Goal: Find specific page/section: Find specific page/section

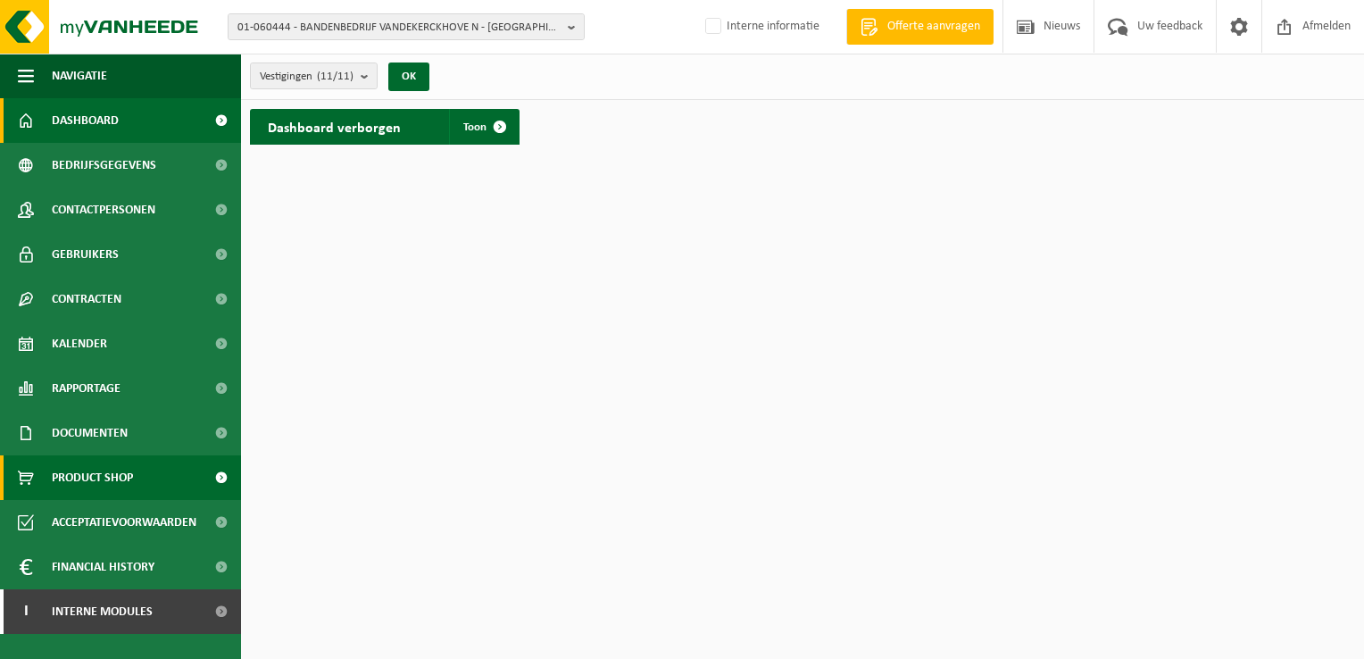
click at [90, 478] on span "Product Shop" at bounding box center [92, 477] width 81 height 45
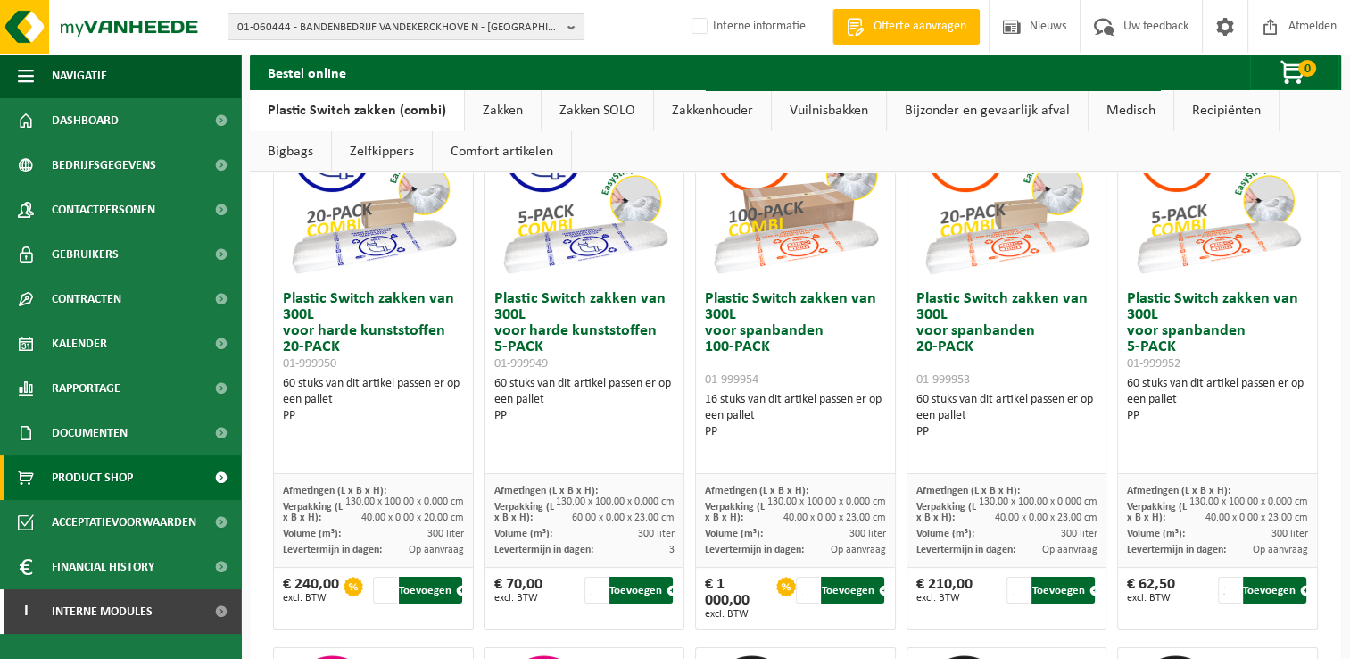
scroll to position [89, 0]
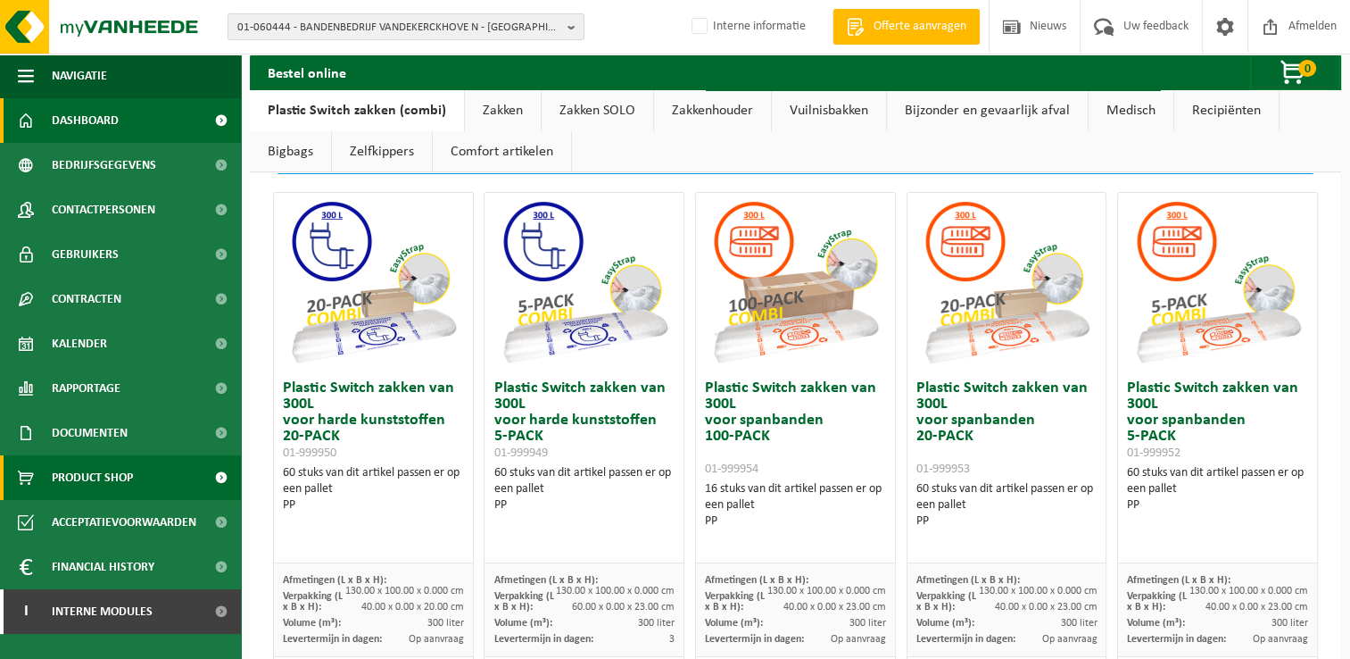
click at [122, 124] on link "Dashboard" at bounding box center [120, 120] width 241 height 45
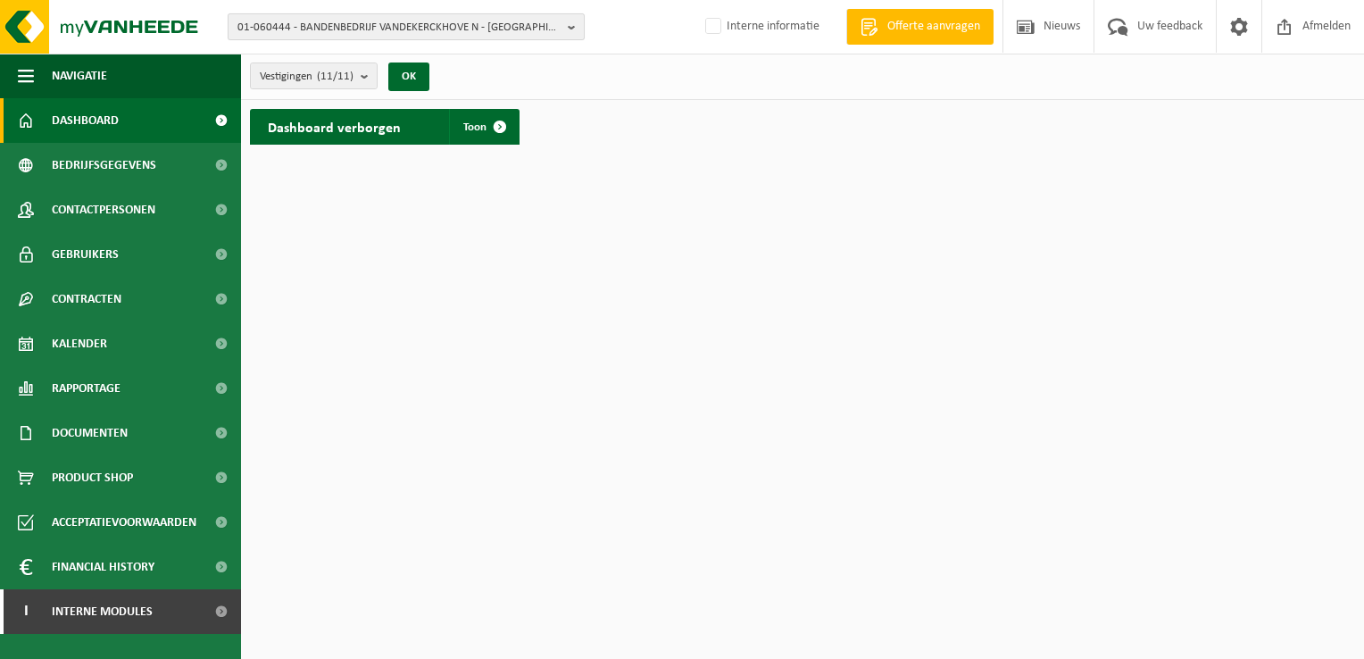
click at [571, 30] on b "button" at bounding box center [576, 26] width 16 height 25
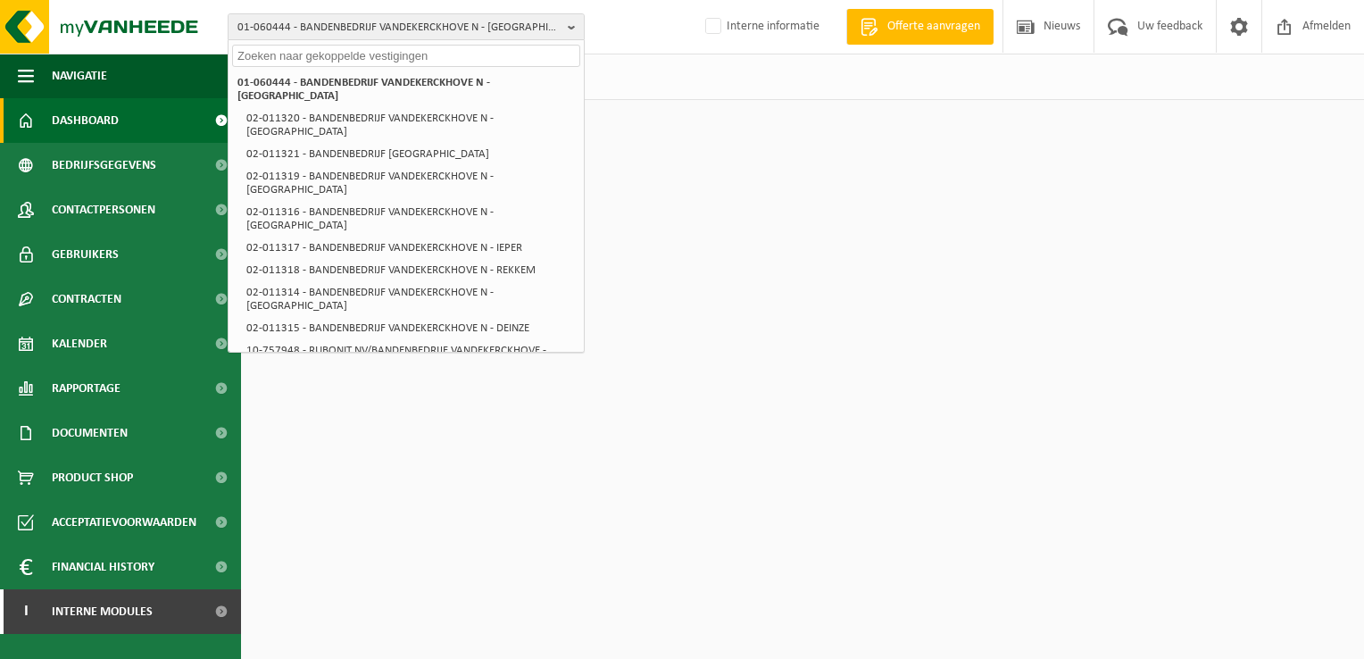
click at [498, 53] on input "text" at bounding box center [406, 56] width 348 height 22
paste input "01-000127"
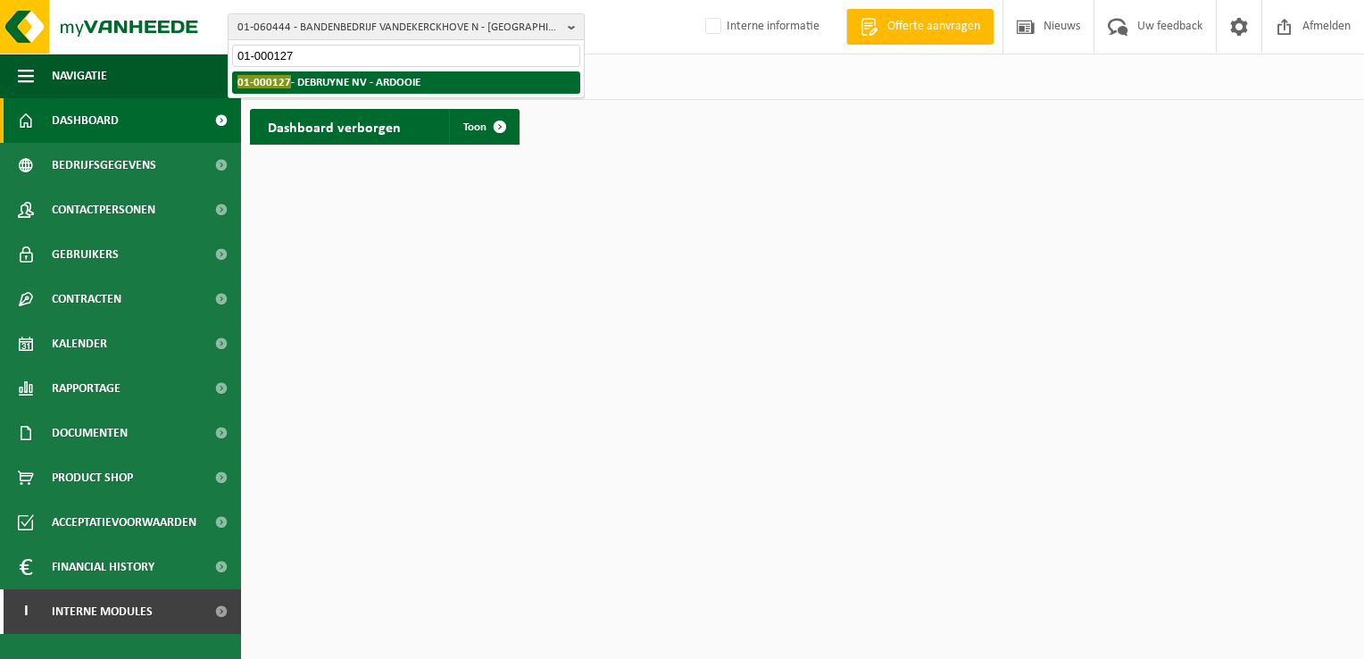
type input "01-000127"
click at [398, 80] on strong "01-000127 - DEBRUYNE NV - ARDOOIE" at bounding box center [328, 81] width 183 height 13
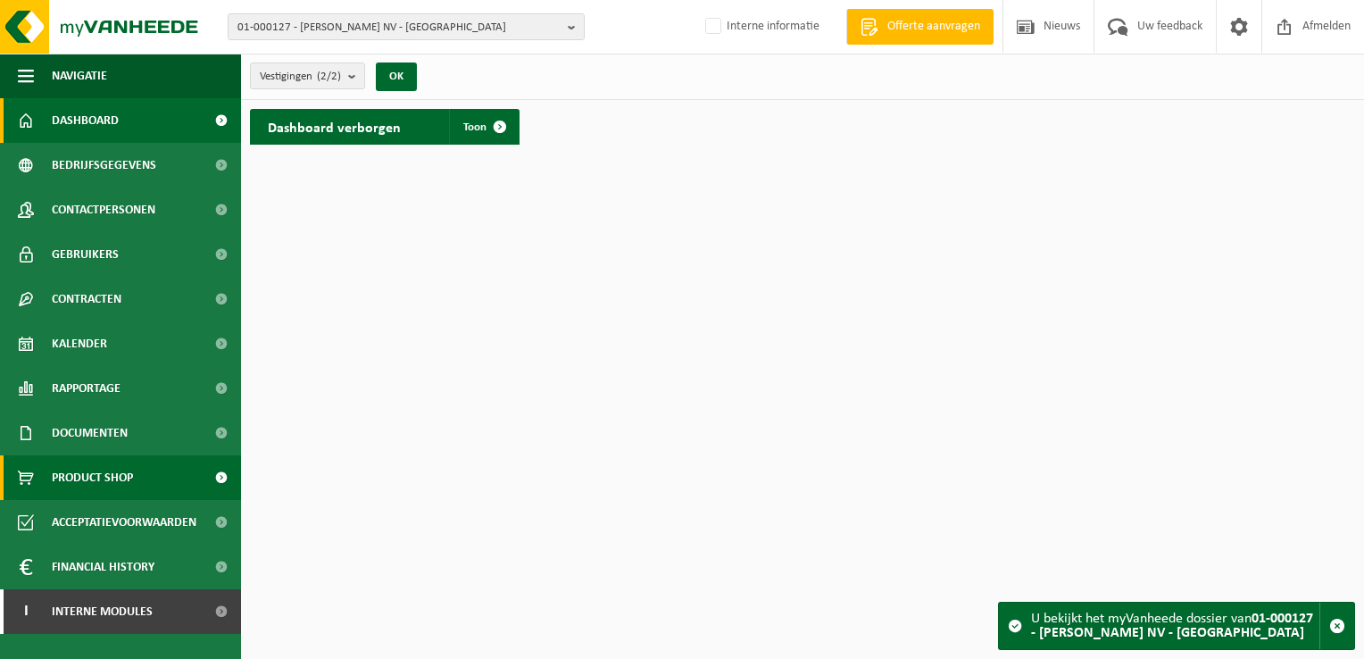
click at [107, 469] on span "Product Shop" at bounding box center [92, 477] width 81 height 45
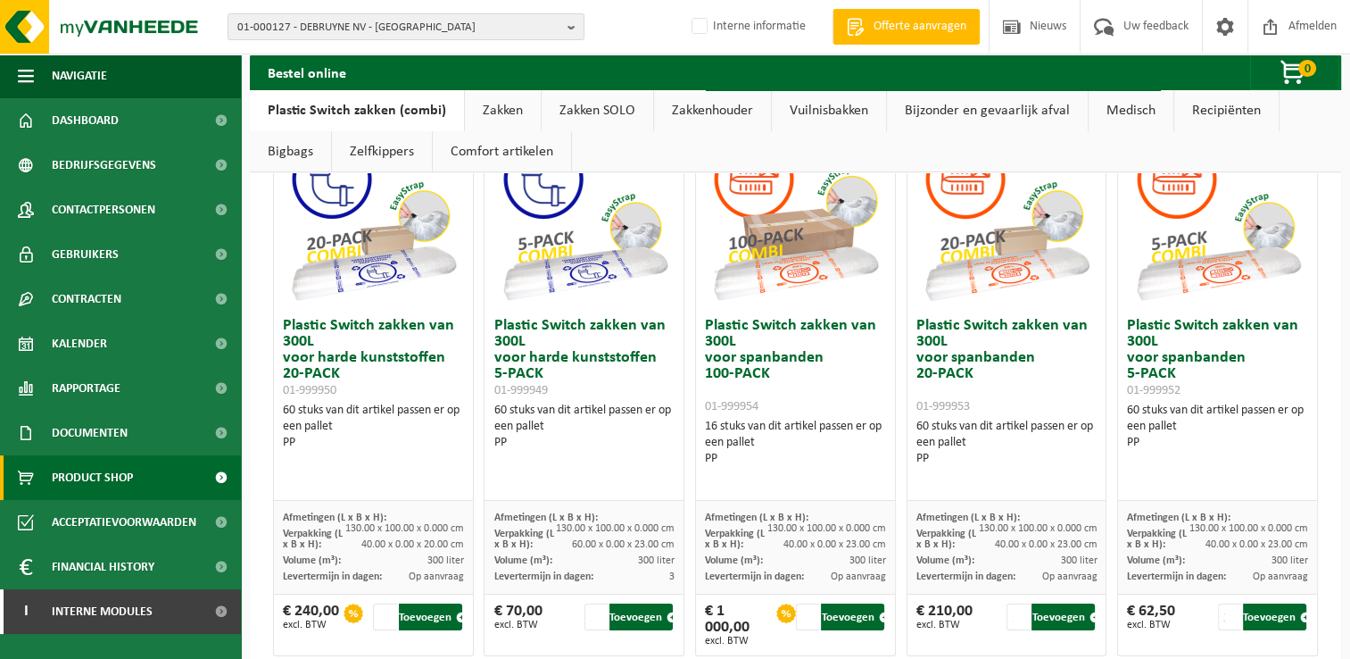
scroll to position [179, 0]
